Goal: Task Accomplishment & Management: Use online tool/utility

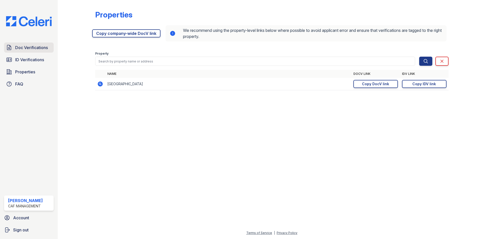
click at [27, 50] on span "Doc Verifications" at bounding box center [31, 48] width 33 height 6
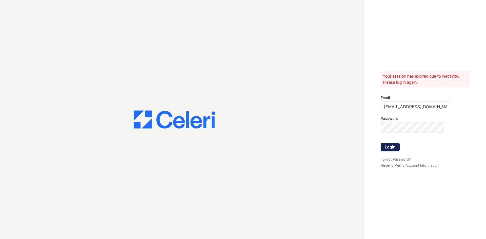
click at [394, 147] on button "Login" at bounding box center [390, 147] width 19 height 8
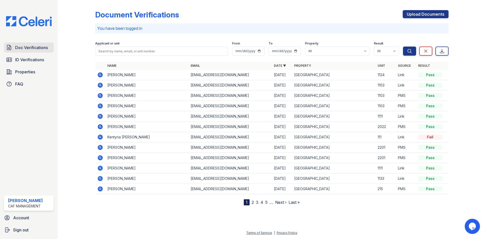
click at [32, 50] on span "Doc Verifications" at bounding box center [31, 48] width 33 height 6
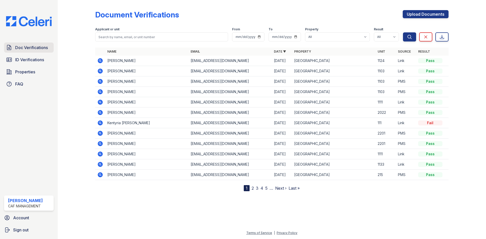
click at [36, 47] on span "Doc Verifications" at bounding box center [31, 48] width 33 height 6
click at [38, 57] on span "ID Verifications" at bounding box center [29, 60] width 29 height 6
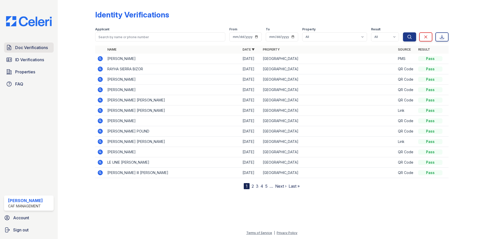
click at [29, 46] on span "Doc Verifications" at bounding box center [31, 48] width 33 height 6
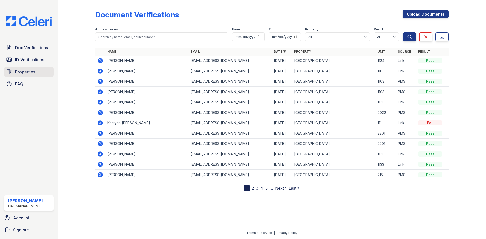
click at [31, 68] on link "Properties" at bounding box center [29, 72] width 50 height 10
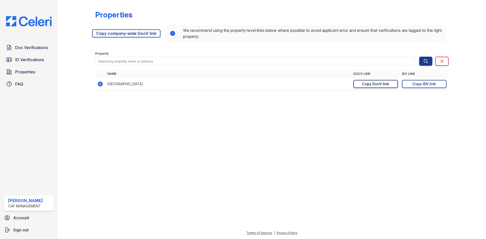
click at [384, 83] on div "Copy DocV link" at bounding box center [375, 83] width 27 height 5
click at [20, 49] on span "Doc Verifications" at bounding box center [31, 48] width 33 height 6
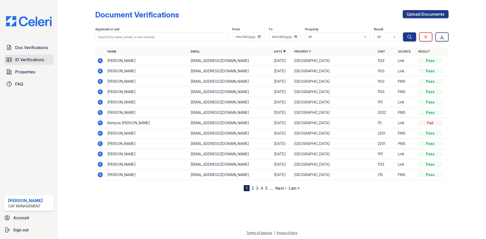
click at [35, 59] on span "ID Verifications" at bounding box center [29, 60] width 29 height 6
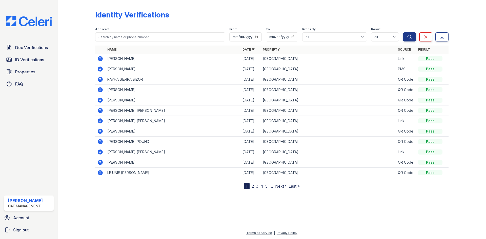
click at [101, 59] on icon at bounding box center [100, 58] width 5 height 5
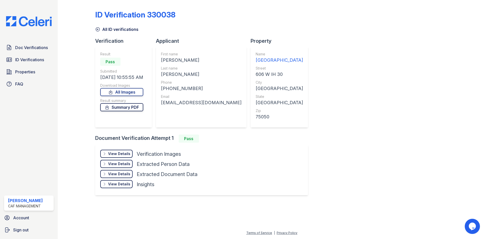
click at [125, 108] on link "Summary PDF" at bounding box center [121, 107] width 43 height 8
click at [123, 109] on link "Summary PDF" at bounding box center [121, 107] width 43 height 8
click at [122, 153] on div "View Details" at bounding box center [119, 153] width 22 height 5
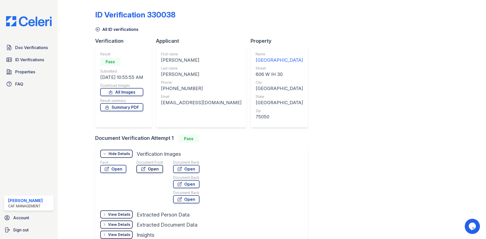
click at [148, 169] on link "Open" at bounding box center [149, 169] width 27 height 8
click at [21, 49] on span "Doc Verifications" at bounding box center [31, 48] width 33 height 6
